Goal: Information Seeking & Learning: Learn about a topic

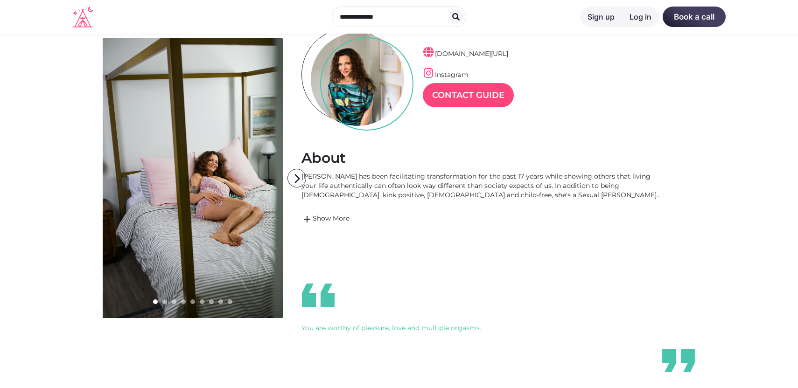
scroll to position [87, 0]
click at [334, 216] on link "add Show More" at bounding box center [484, 218] width 364 height 11
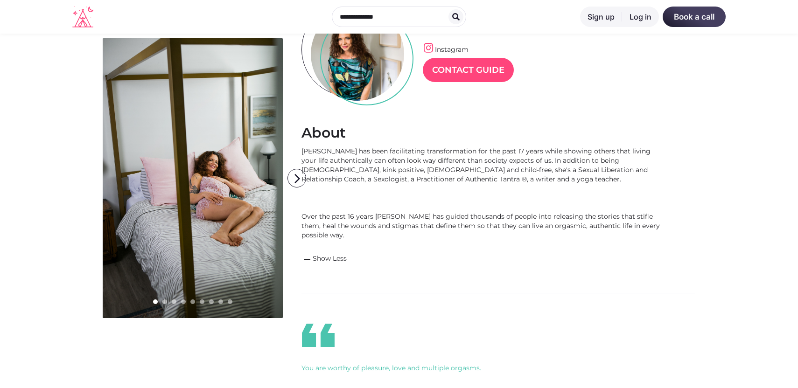
scroll to position [113, 0]
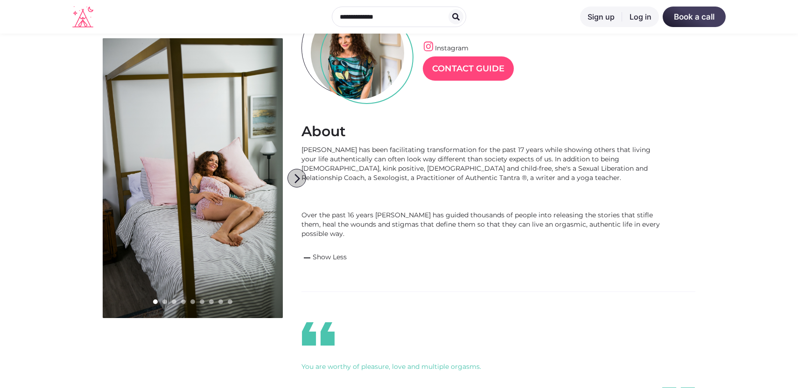
click at [297, 179] on icon "arrow_forward_ios" at bounding box center [297, 178] width 19 height 19
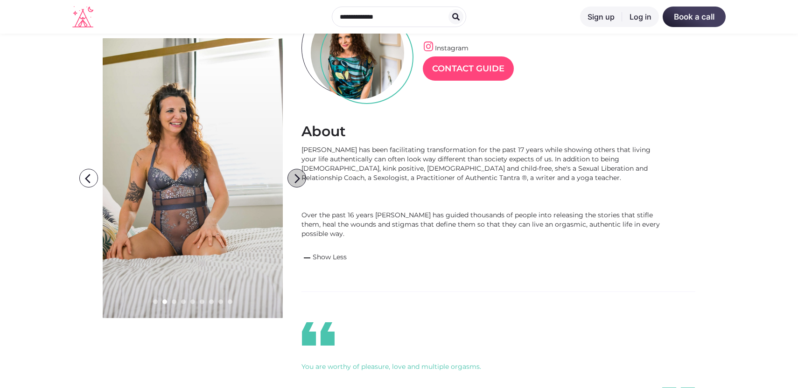
click at [297, 179] on icon "arrow_forward_ios" at bounding box center [297, 178] width 19 height 19
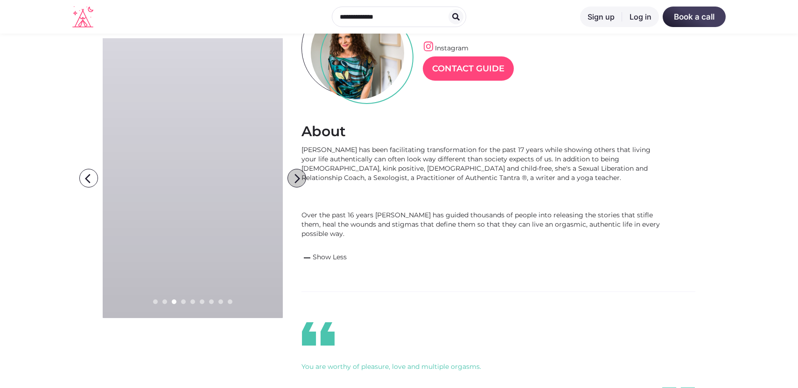
click at [297, 179] on icon "arrow_forward_ios" at bounding box center [297, 178] width 19 height 19
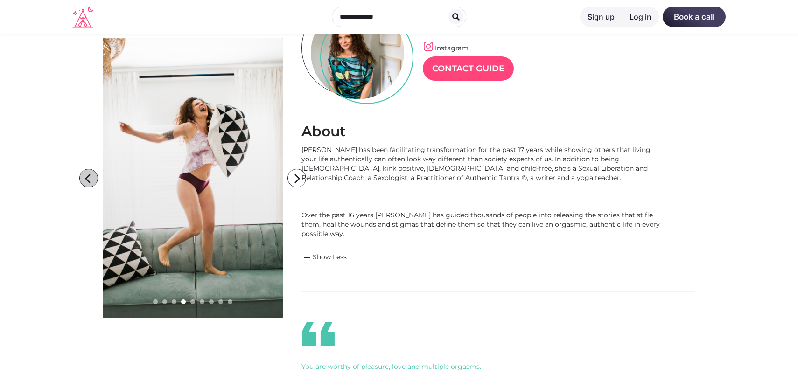
click at [86, 173] on icon "arrow_back_ios" at bounding box center [90, 178] width 19 height 19
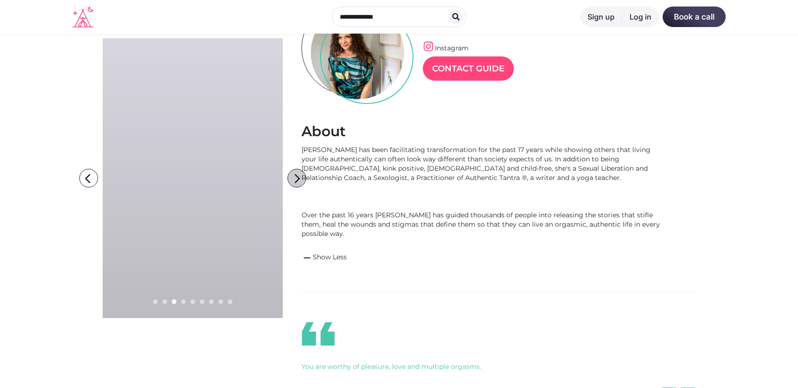
click at [299, 174] on icon "arrow_forward_ios" at bounding box center [297, 178] width 19 height 19
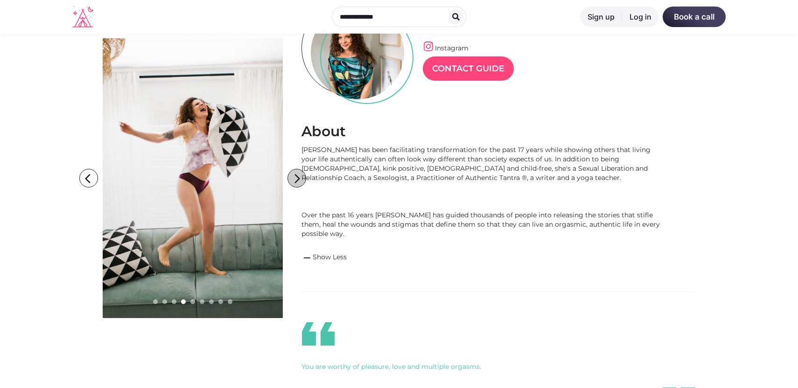
click at [299, 174] on icon "arrow_forward_ios" at bounding box center [297, 178] width 19 height 19
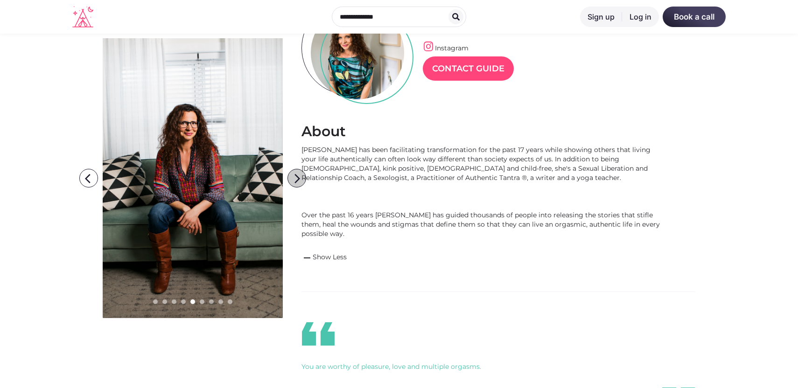
click at [299, 174] on icon "arrow_forward_ios" at bounding box center [297, 178] width 19 height 19
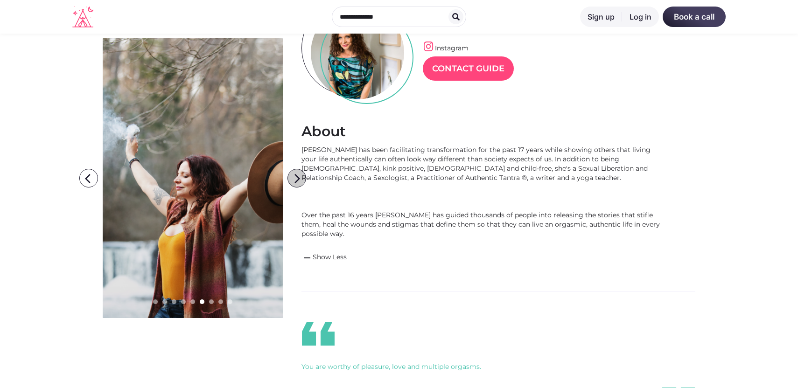
click at [299, 175] on icon "arrow_forward_ios" at bounding box center [297, 178] width 19 height 19
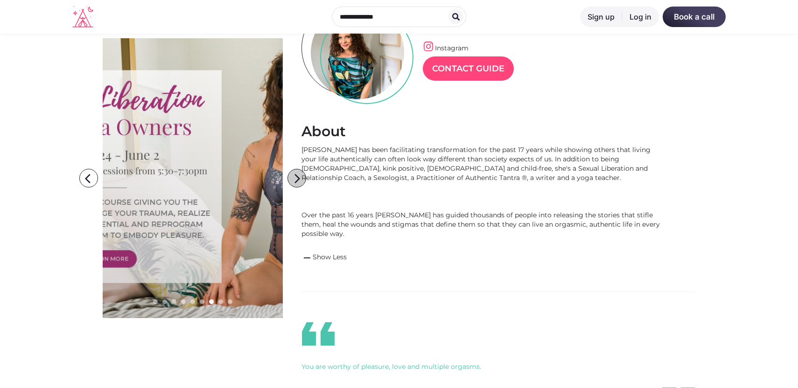
click at [299, 175] on icon "arrow_forward_ios" at bounding box center [297, 178] width 19 height 19
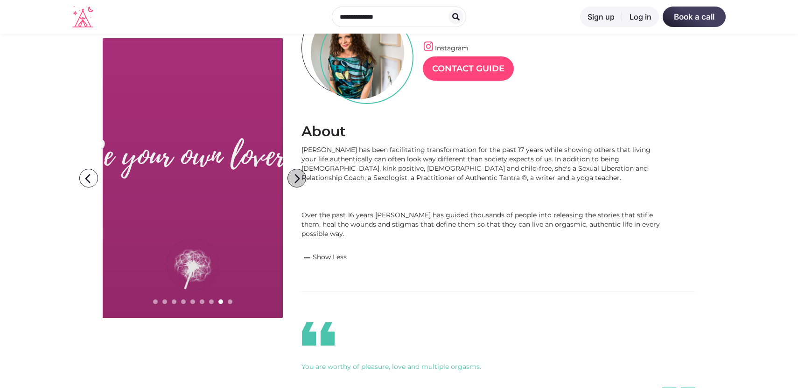
click at [299, 175] on icon "arrow_forward_ios" at bounding box center [297, 178] width 19 height 19
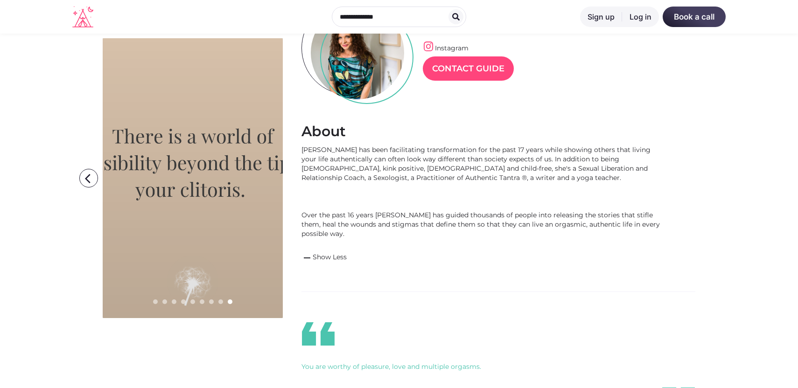
click at [299, 175] on icon "arrow_forward_ios" at bounding box center [297, 178] width 19 height 19
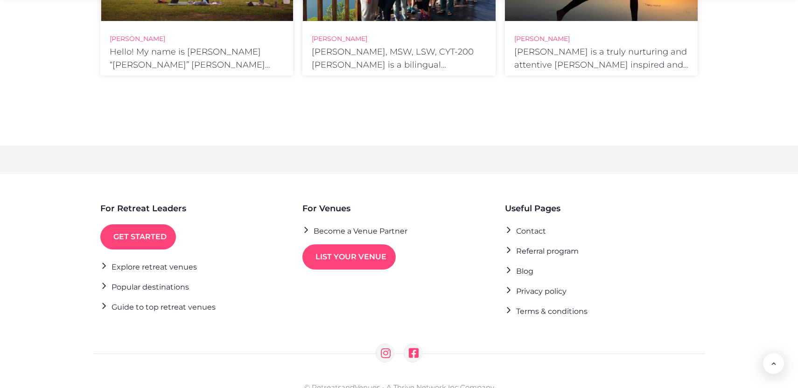
scroll to position [1346, 0]
